Goal: Task Accomplishment & Management: Manage account settings

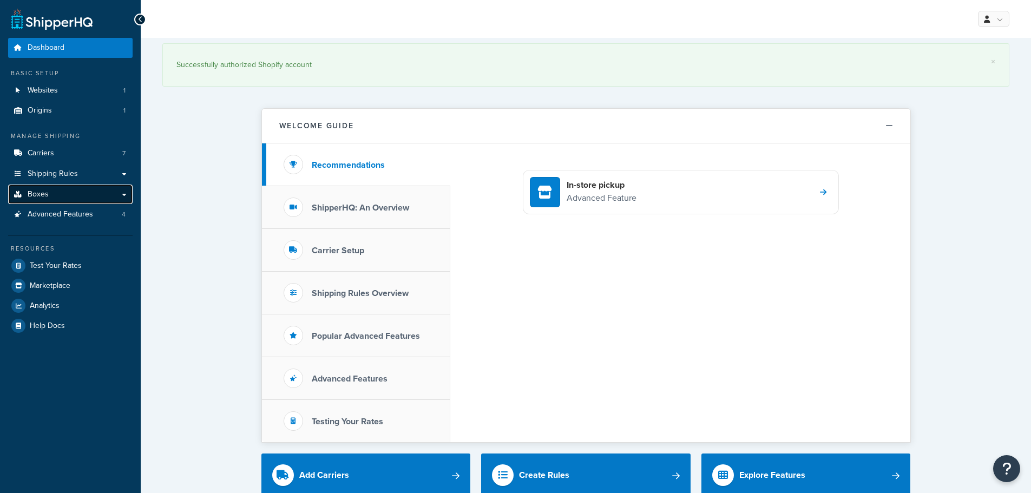
click at [63, 192] on link "Boxes" at bounding box center [70, 195] width 124 height 20
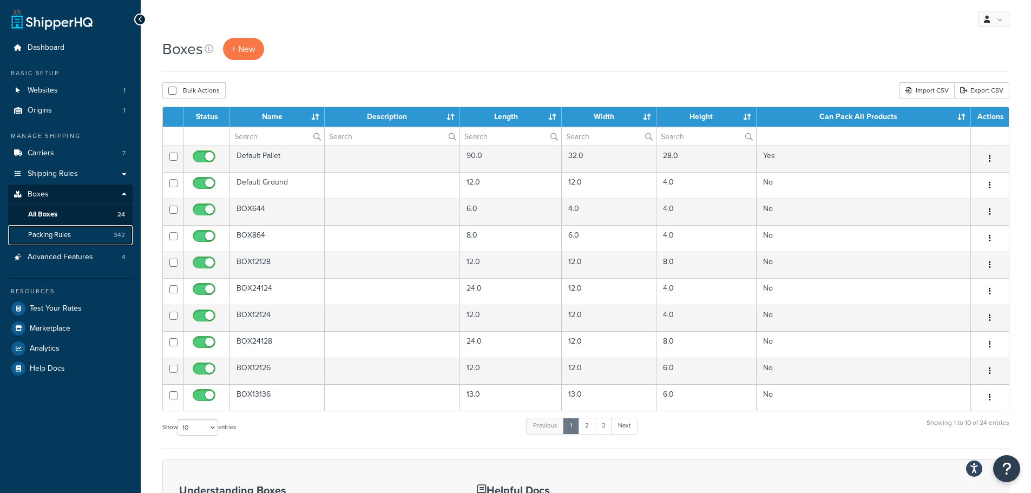
click at [49, 231] on span "Packing Rules" at bounding box center [49, 235] width 43 height 9
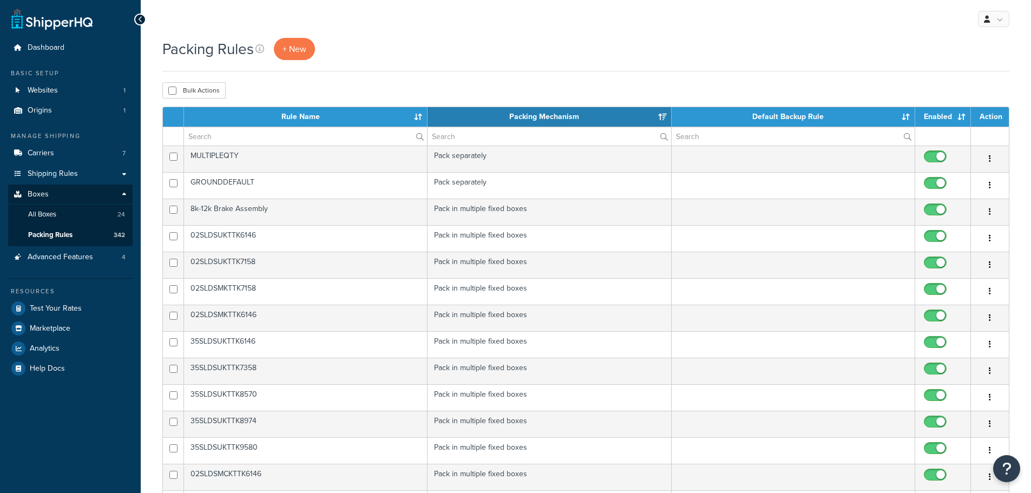
select select "15"
click at [192, 127] on th "Rule Name" at bounding box center [306, 116] width 244 height 19
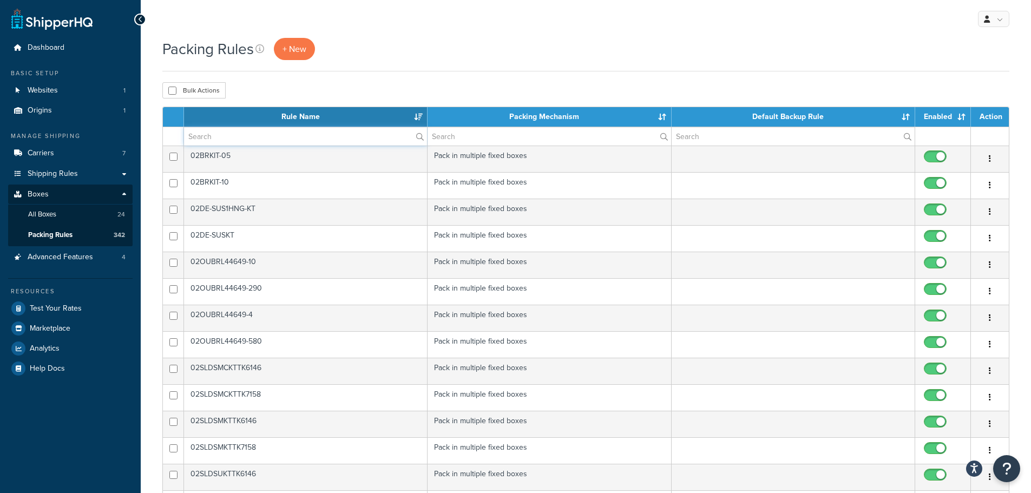
click at [228, 135] on input "text" at bounding box center [305, 136] width 243 height 18
paste input "TA972SDPFNDRKT"
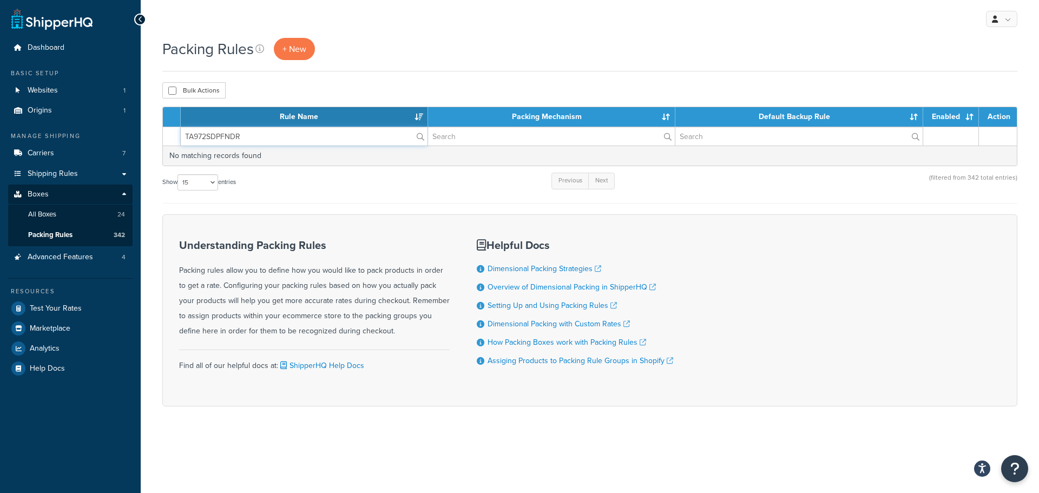
click at [251, 140] on input "TA972SDPFNDR" at bounding box center [304, 136] width 247 height 18
paste input "9X72 FENDER KIT"
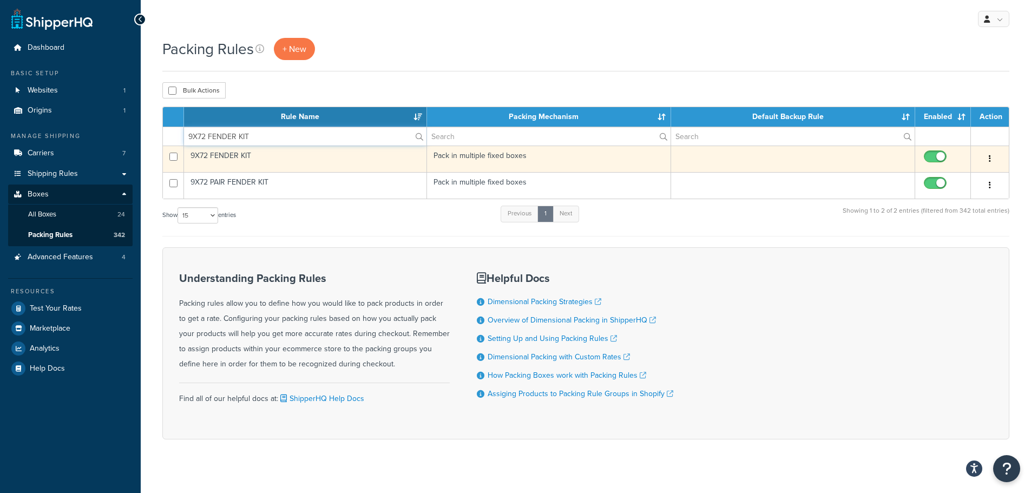
type input "9X72 FENDER KIT"
click at [249, 154] on td "9X72 FENDER KIT" at bounding box center [305, 159] width 243 height 27
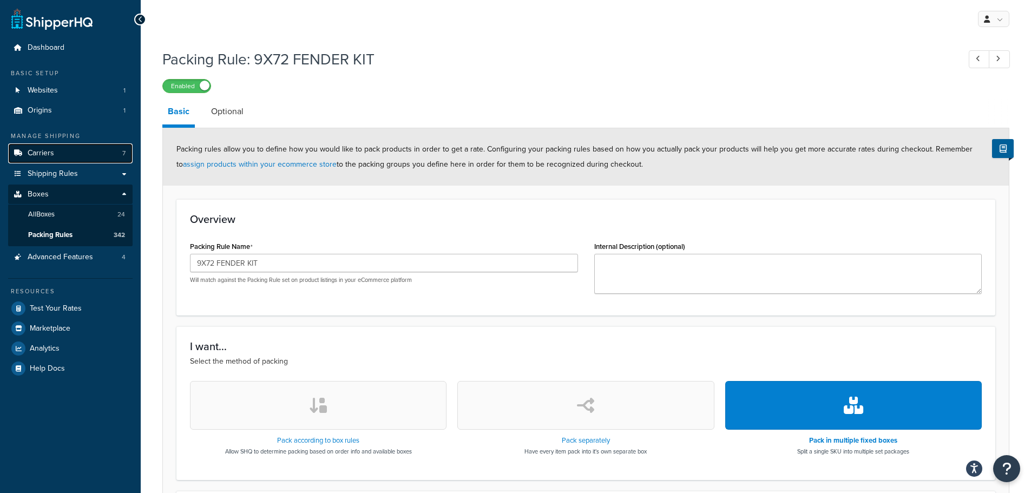
click at [65, 150] on link "Carriers 7" at bounding box center [70, 153] width 124 height 20
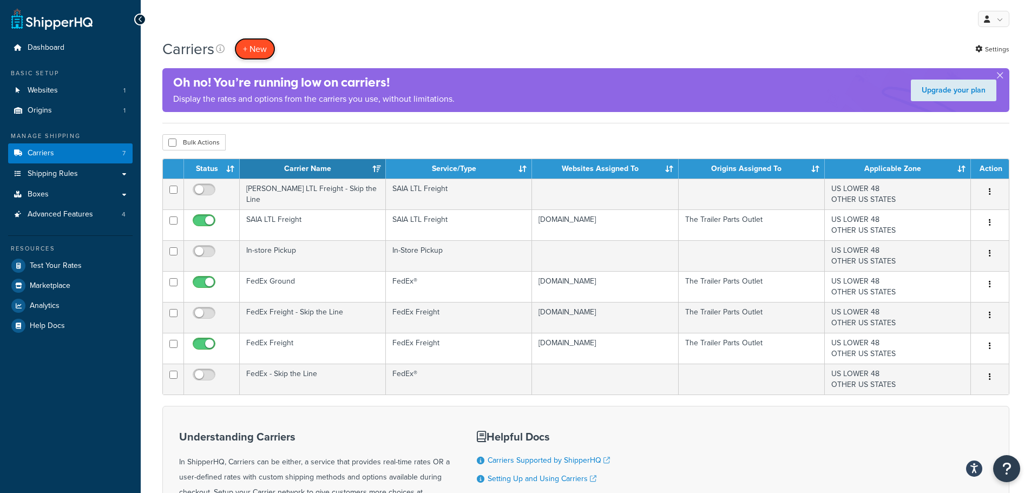
click at [248, 41] on button "+ New" at bounding box center [254, 49] width 41 height 22
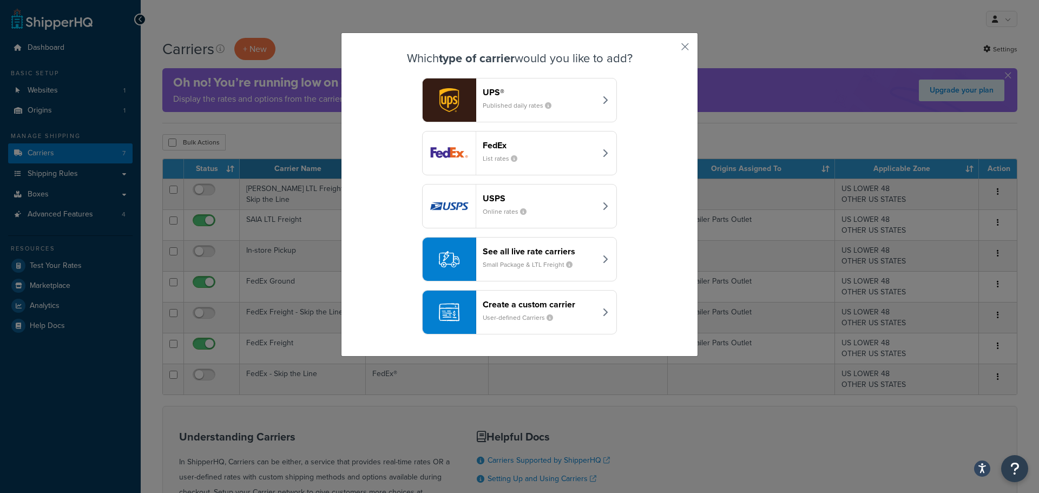
click at [527, 256] on header "See all live rate carriers" at bounding box center [539, 251] width 113 height 10
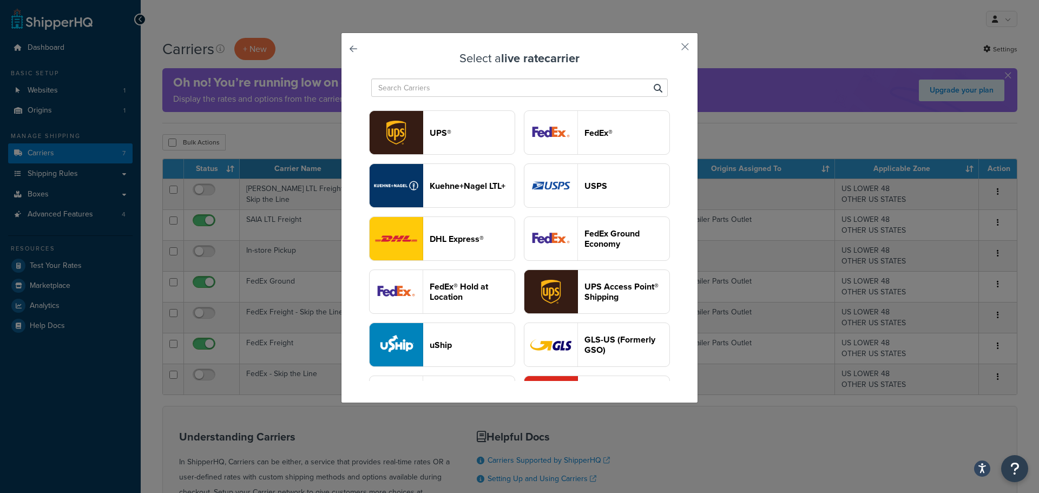
click at [481, 93] on input "text" at bounding box center [519, 87] width 297 height 18
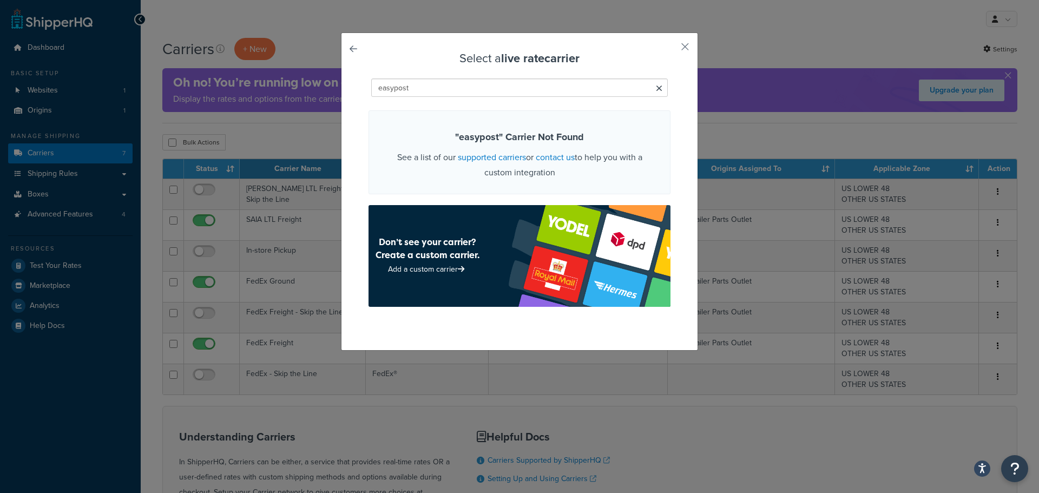
type input "easypost"
click at [474, 158] on link "supported carriers" at bounding box center [492, 157] width 68 height 12
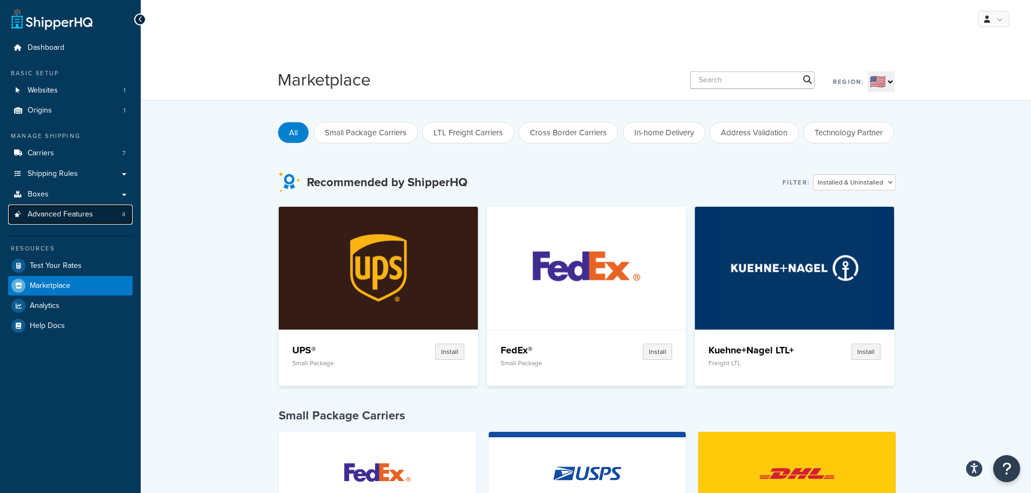
click at [74, 212] on span "Advanced Features" at bounding box center [60, 214] width 65 height 9
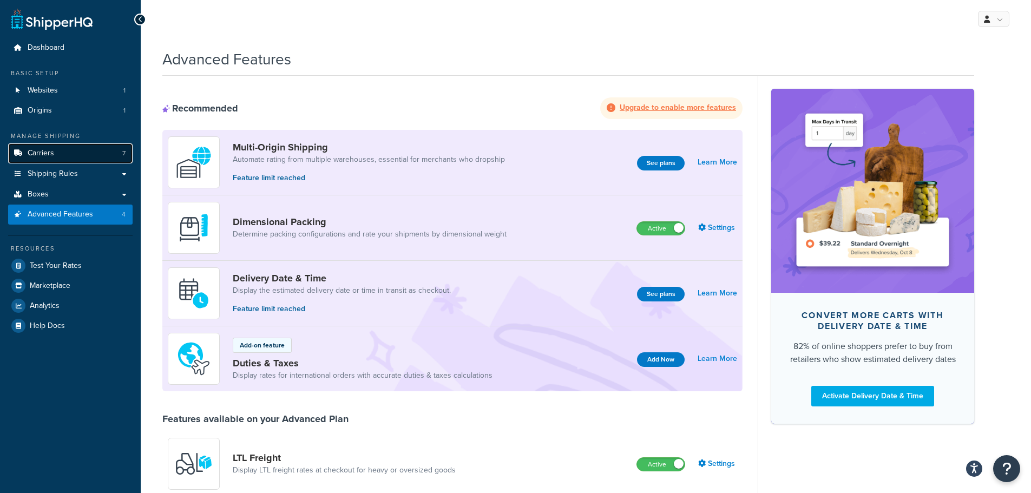
click at [48, 150] on span "Carriers" at bounding box center [41, 153] width 27 height 9
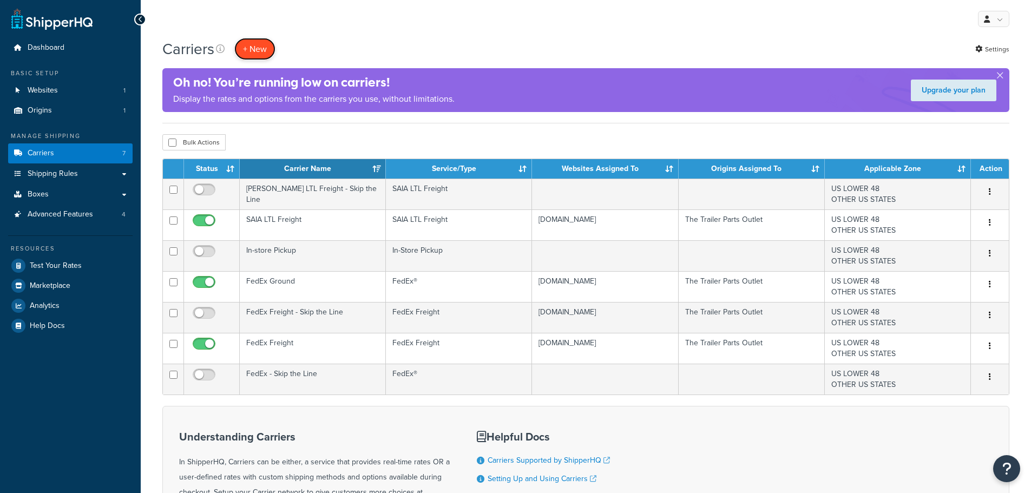
click at [252, 50] on button "+ New" at bounding box center [254, 49] width 41 height 22
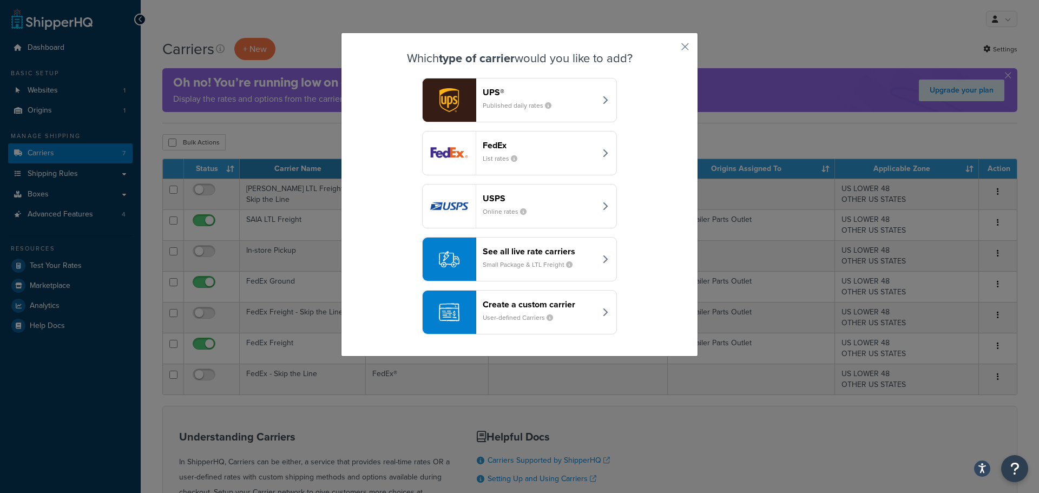
click at [537, 248] on header "See all live rate carriers" at bounding box center [539, 251] width 113 height 10
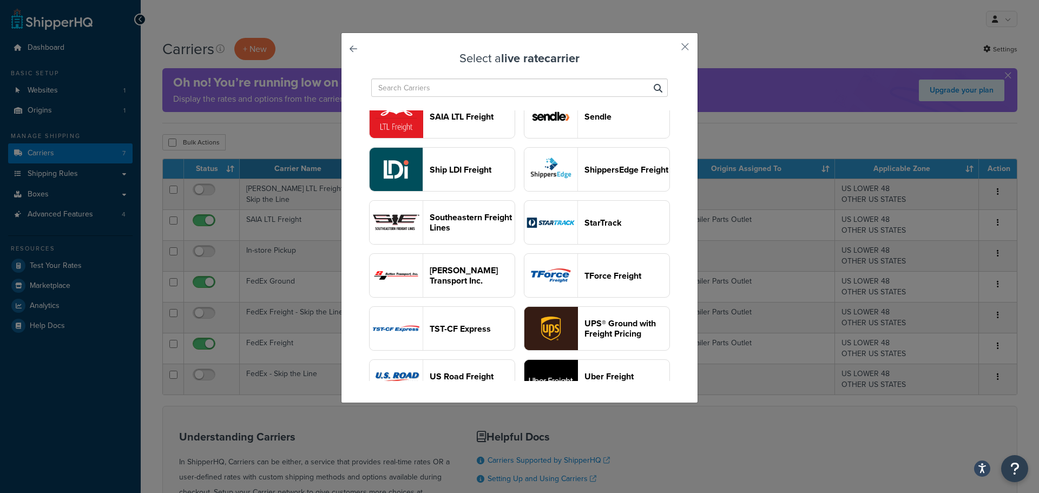
scroll to position [1191, 0]
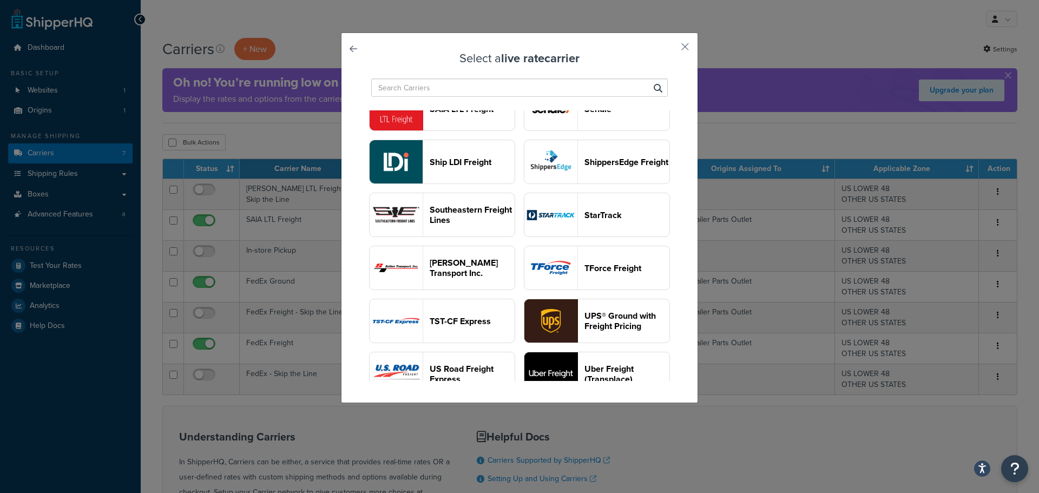
click at [479, 96] on input "text" at bounding box center [519, 87] width 297 height 18
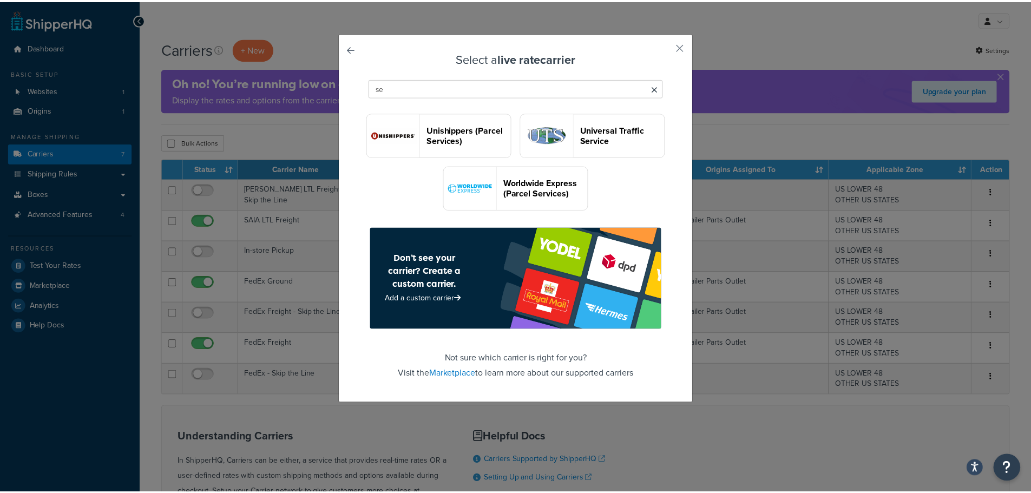
scroll to position [0, 0]
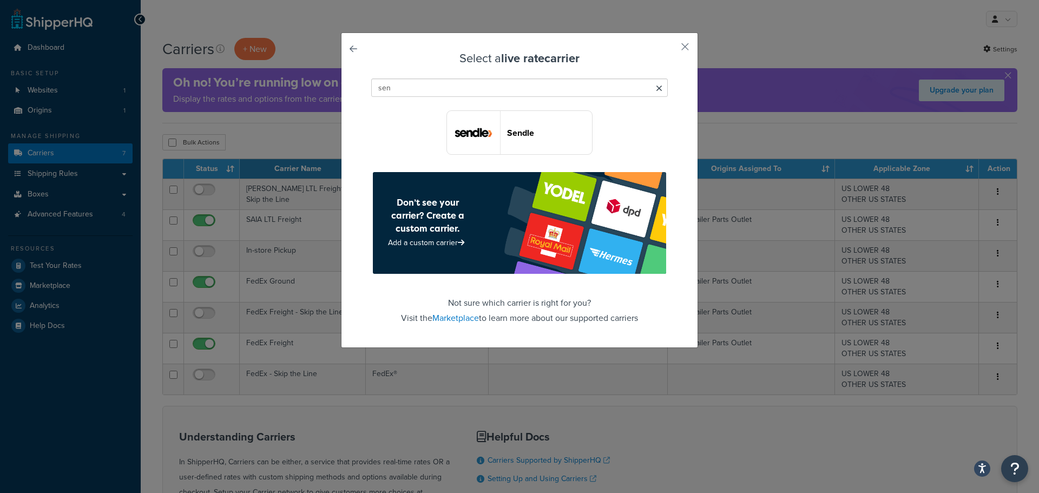
type input "sen"
click at [515, 145] on button "Sendle" at bounding box center [520, 132] width 146 height 44
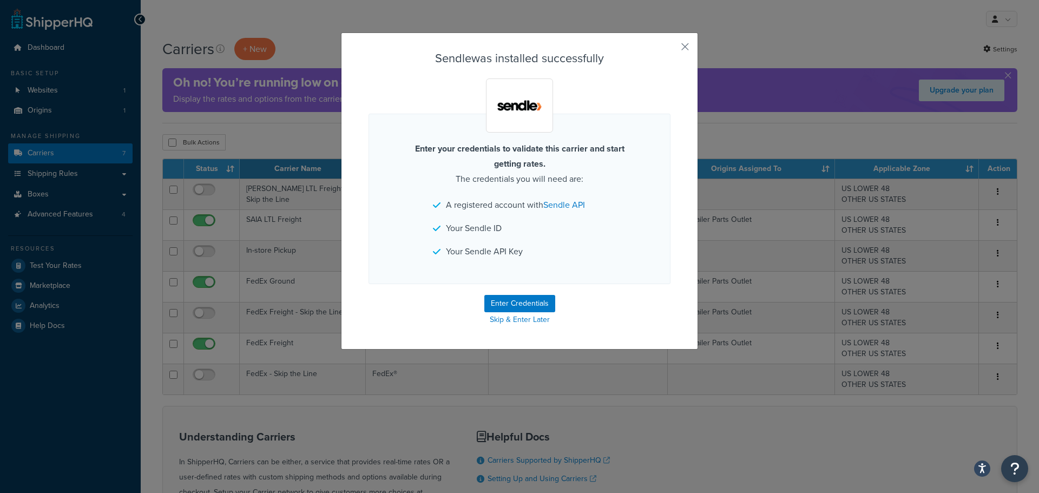
click at [524, 46] on div "Sendle was installed successfully Enter your credentials to validate this carri…" at bounding box center [519, 190] width 357 height 317
click at [671, 49] on button "button" at bounding box center [669, 50] width 3 height 3
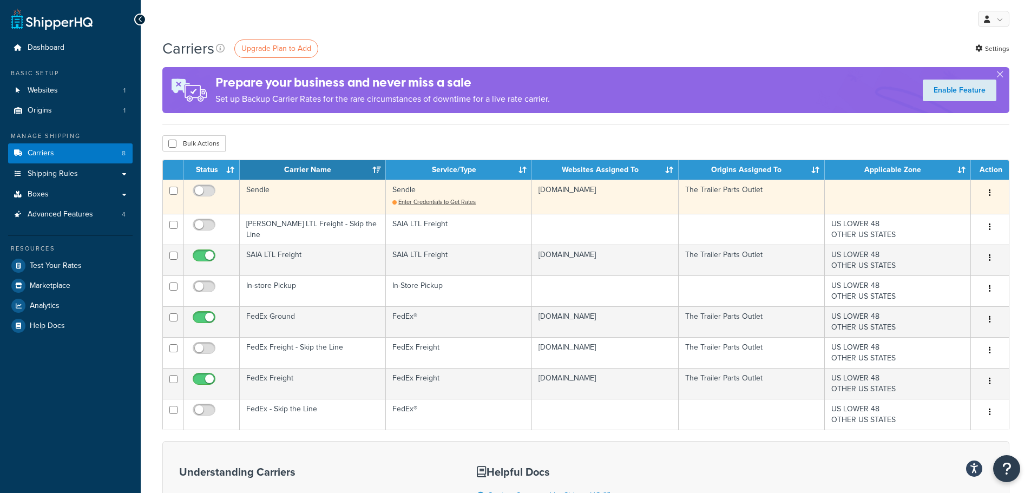
click at [990, 191] on icon "button" at bounding box center [990, 193] width 2 height 8
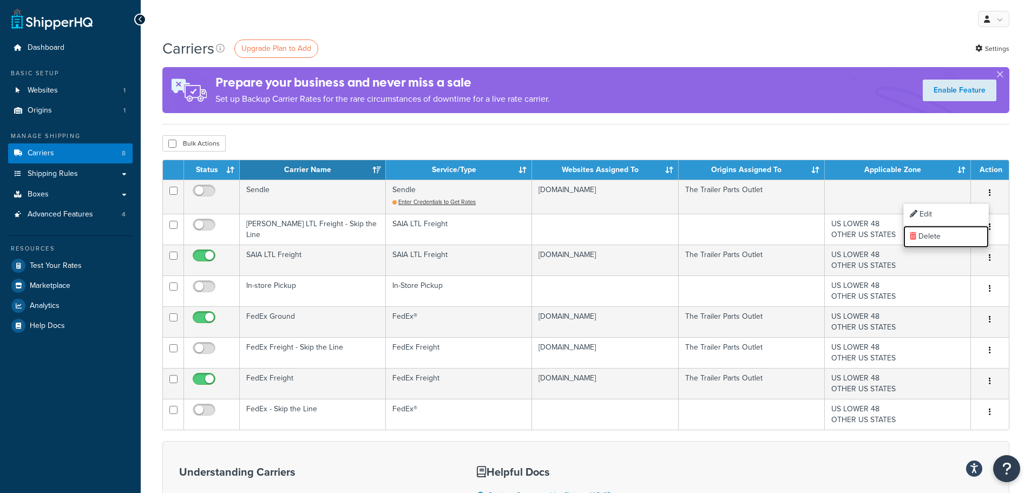
drag, startPoint x: 931, startPoint y: 232, endPoint x: 577, endPoint y: 36, distance: 405.1
click at [931, 232] on link "Delete" at bounding box center [946, 237] width 86 height 22
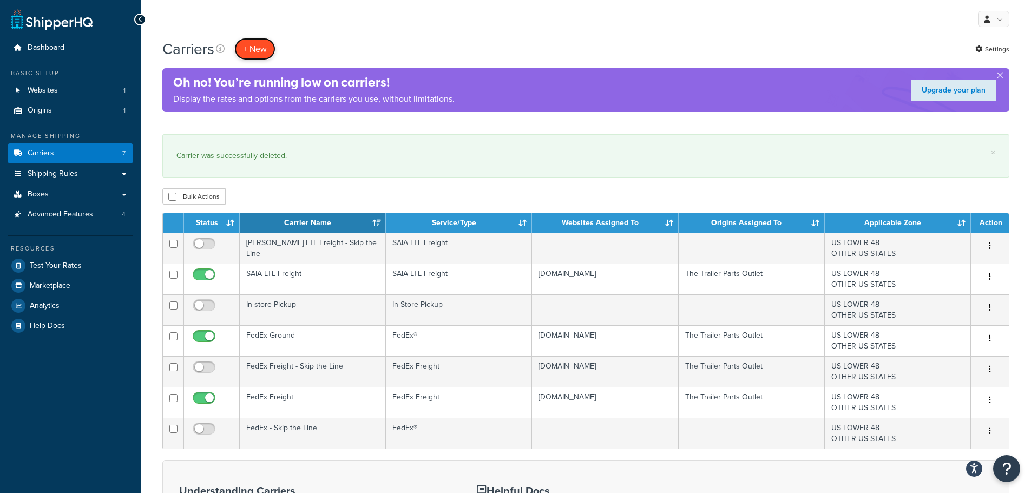
click at [269, 45] on button "+ New" at bounding box center [254, 49] width 41 height 22
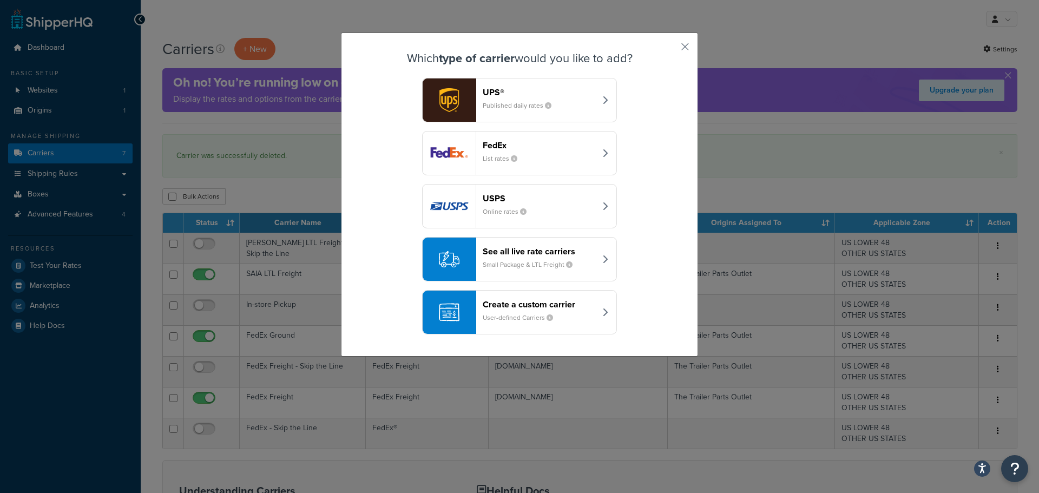
click at [567, 305] on header "Create a custom carrier" at bounding box center [539, 304] width 113 height 10
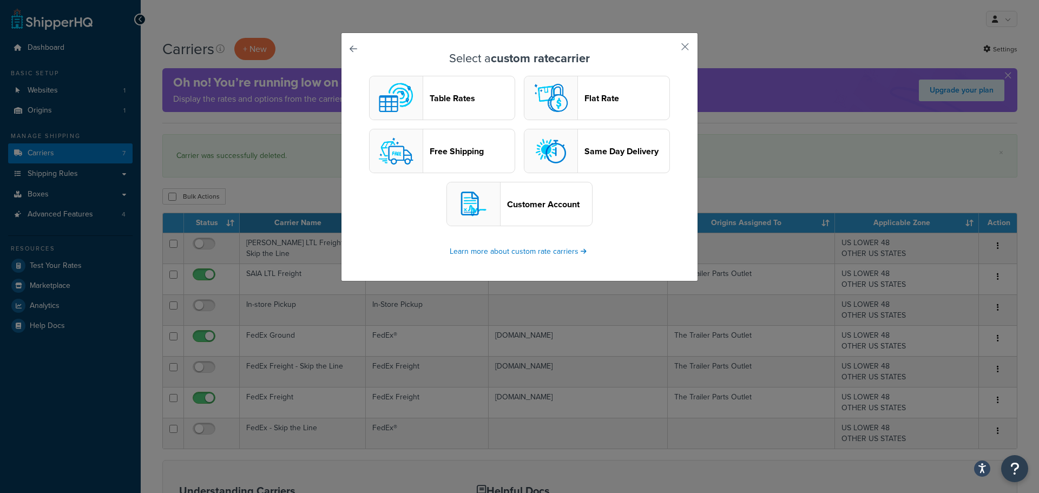
click at [369, 52] on link at bounding box center [369, 52] width 0 height 0
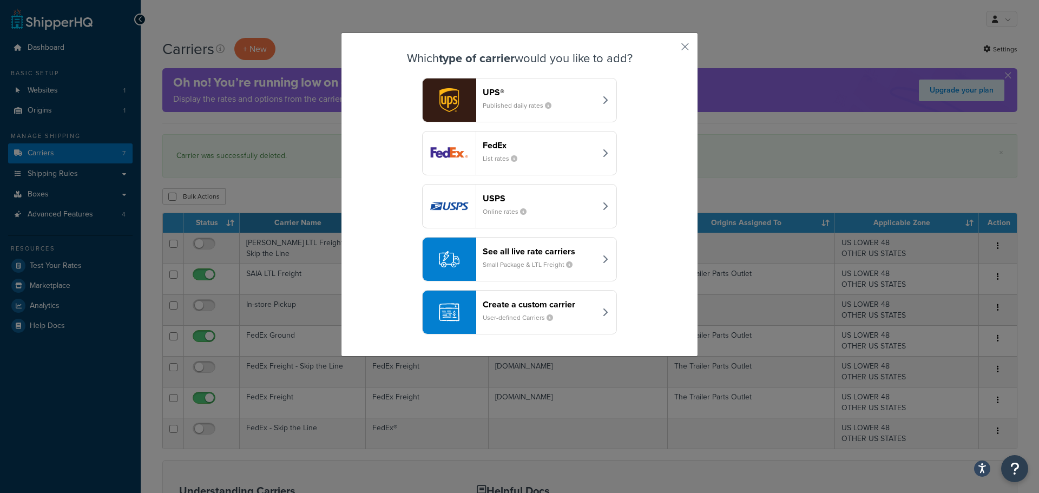
click at [527, 259] on div "See all live rate carriers Small Package & LTL Freight" at bounding box center [539, 259] width 113 height 26
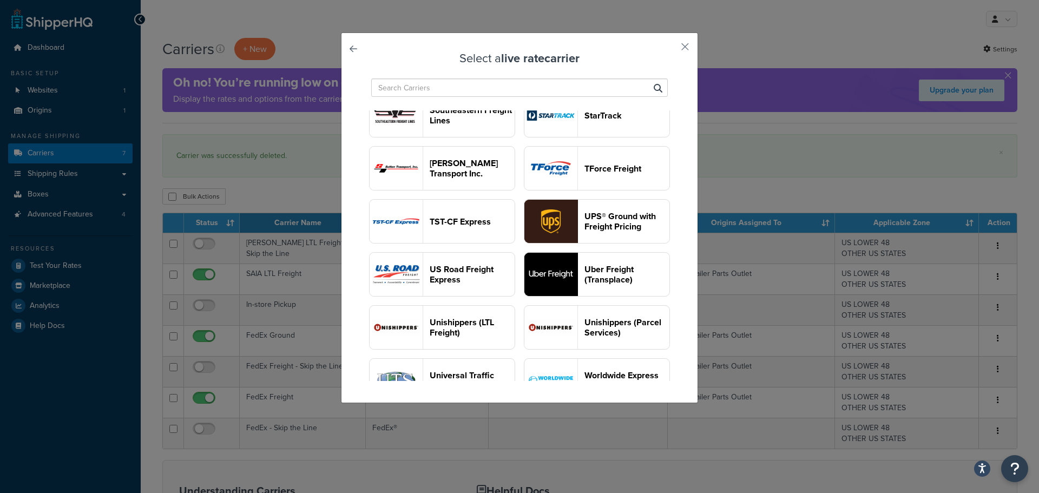
scroll to position [1353, 0]
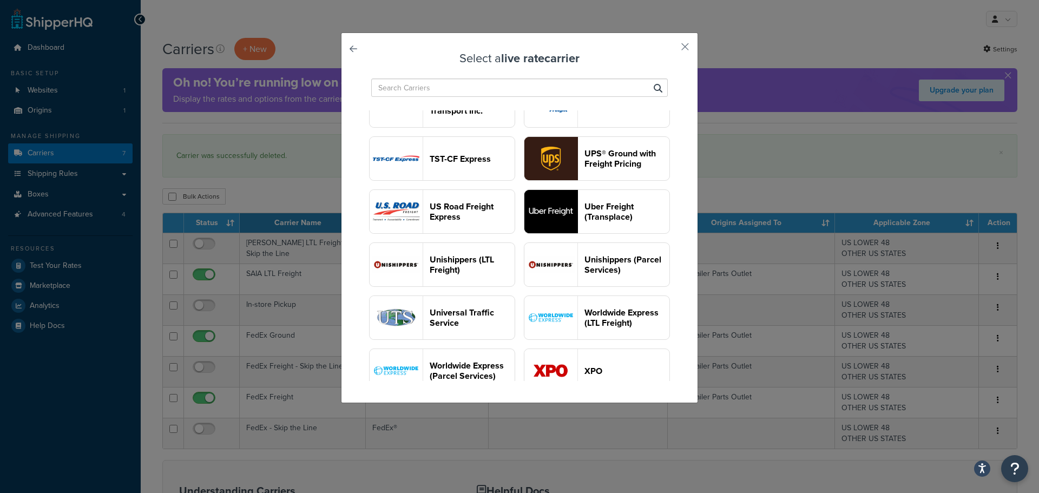
click at [369, 52] on link at bounding box center [369, 52] width 0 height 0
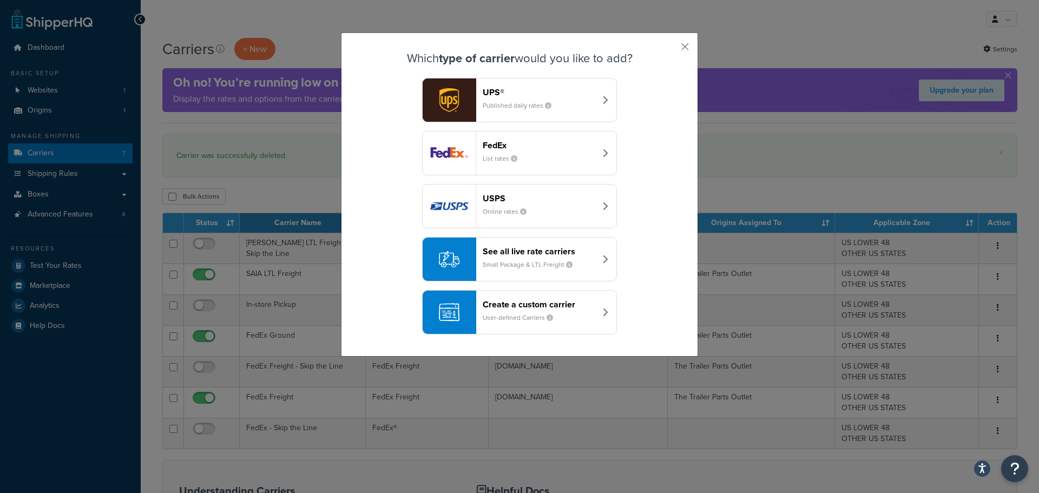
click at [530, 248] on header "See all live rate carriers" at bounding box center [539, 251] width 113 height 10
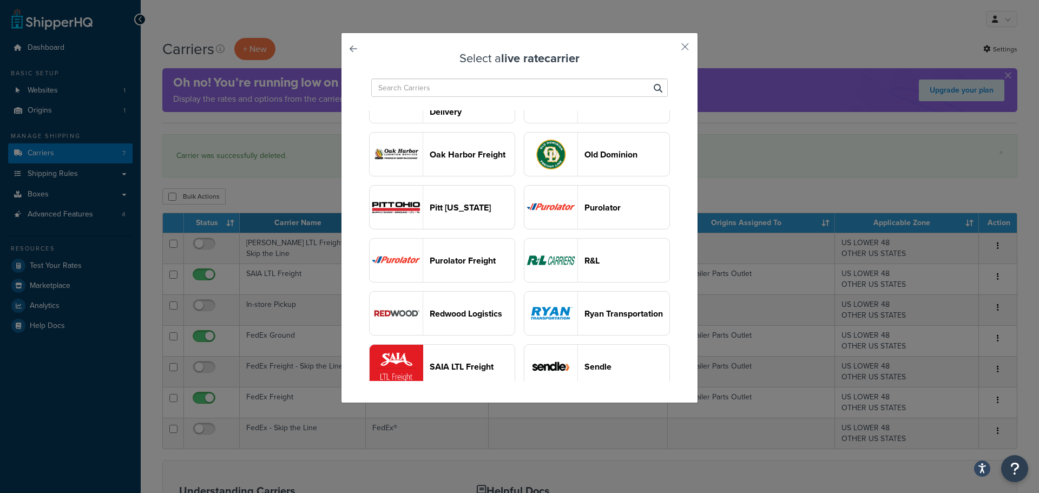
scroll to position [1082, 0]
